Goal: Task Accomplishment & Management: Manage account settings

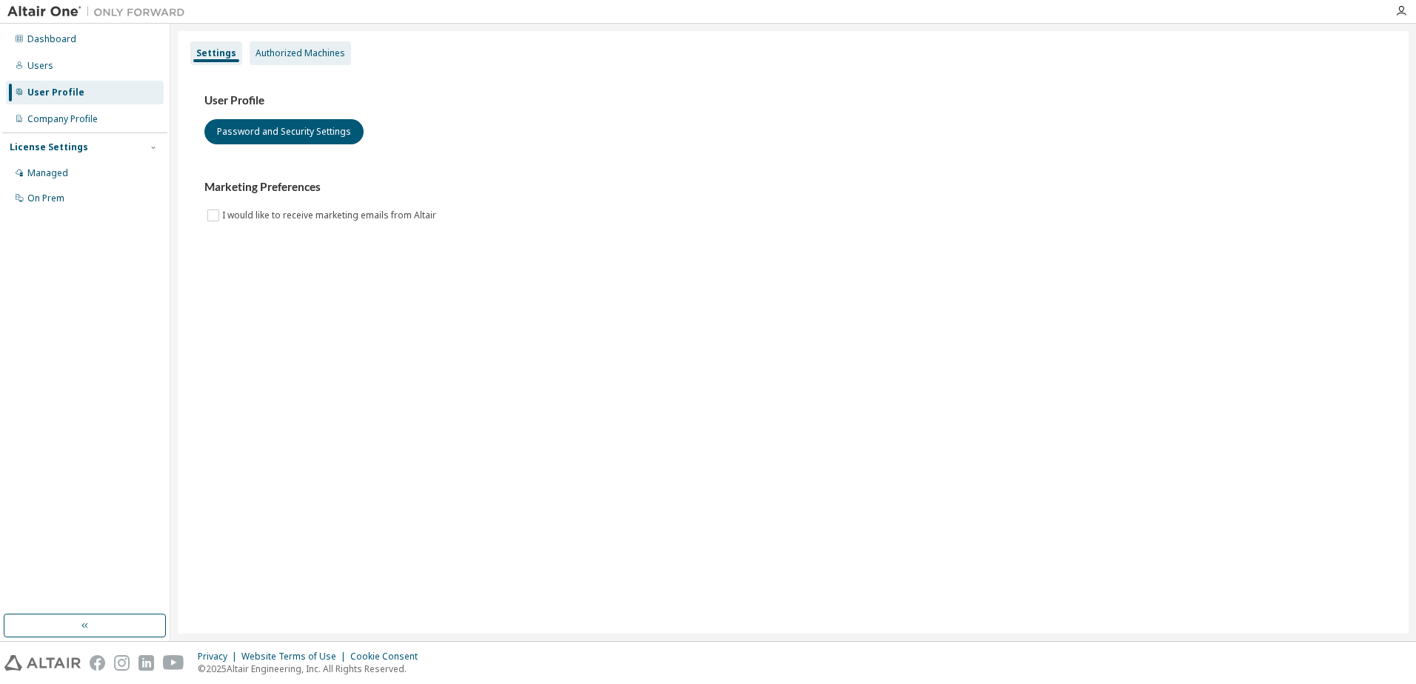
click at [318, 47] on div "Authorized Machines" at bounding box center [301, 53] width 90 height 12
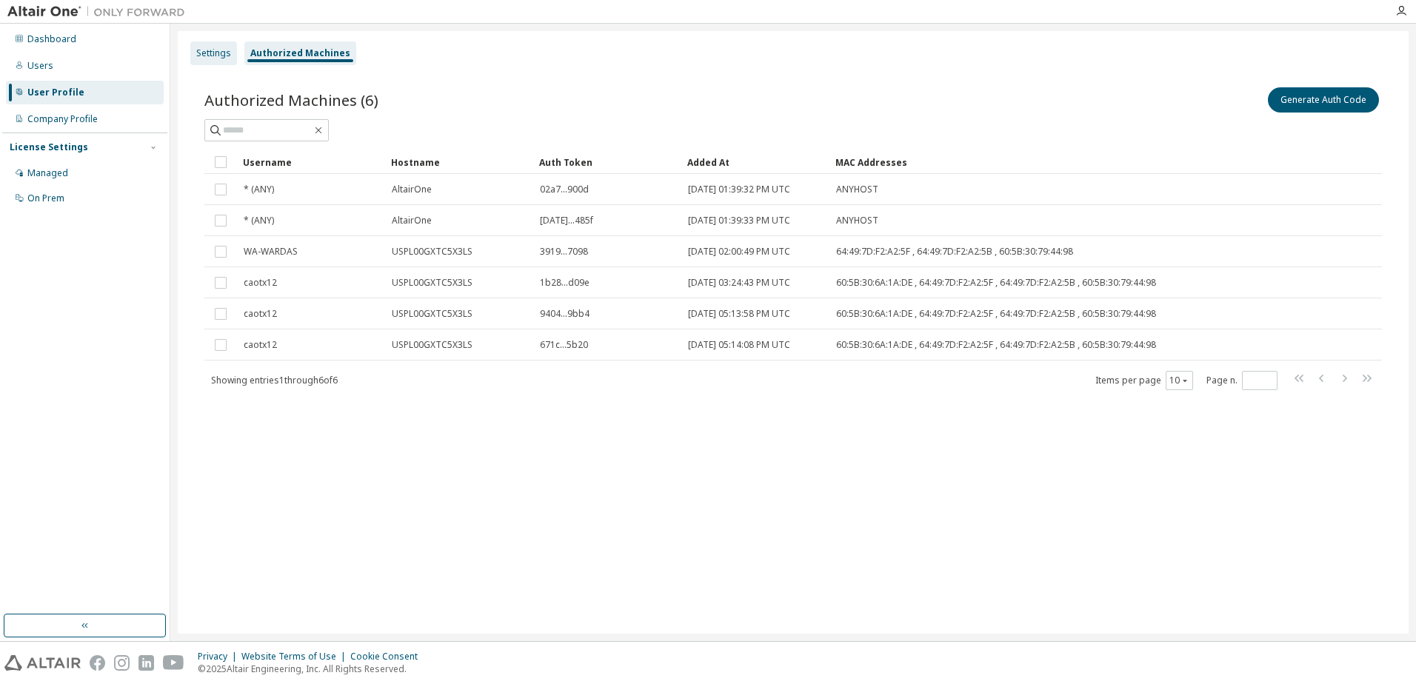
click at [213, 44] on div "Settings" at bounding box center [213, 53] width 47 height 24
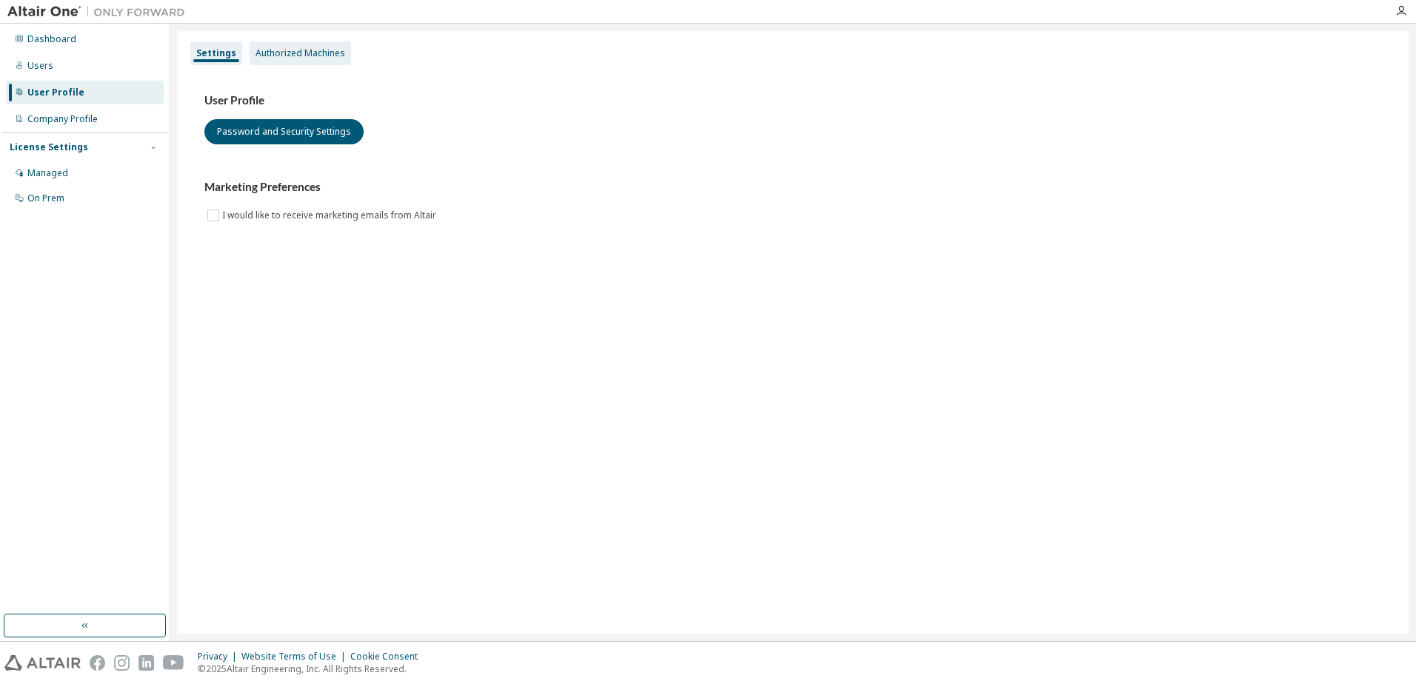
click at [293, 55] on div "Authorized Machines" at bounding box center [301, 53] width 90 height 12
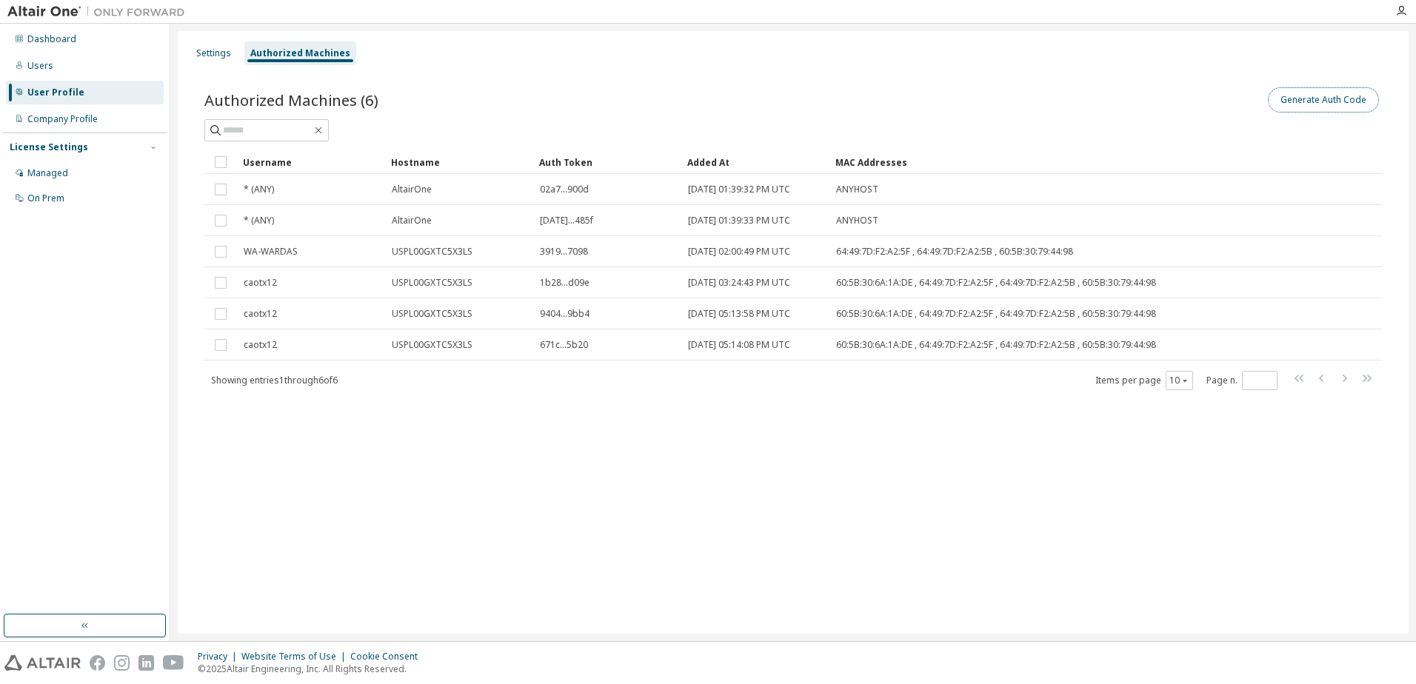
click at [1314, 90] on button "Generate Auth Code" at bounding box center [1323, 99] width 111 height 25
